Goal: Information Seeking & Learning: Learn about a topic

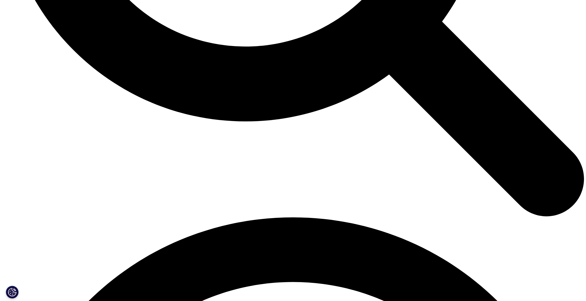
scroll to position [955, 0]
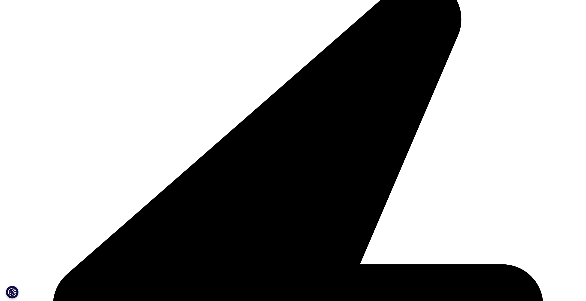
scroll to position [143, 0]
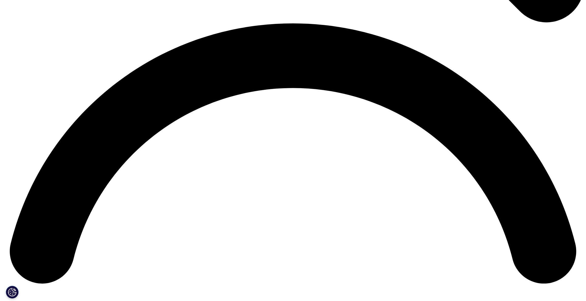
scroll to position [1147, 0]
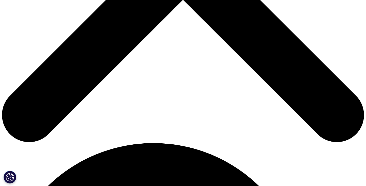
scroll to position [235, 0]
